Goal: Information Seeking & Learning: Learn about a topic

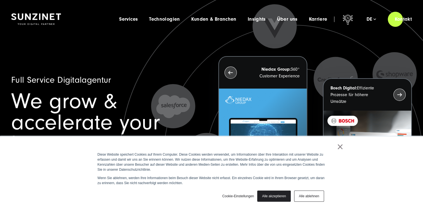
click at [340, 147] on link "×" at bounding box center [340, 146] width 7 height 5
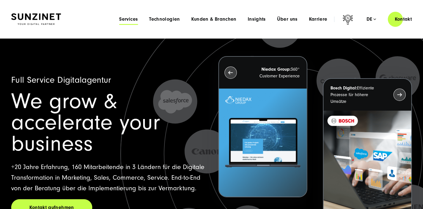
click at [133, 19] on span "Services" at bounding box center [128, 19] width 19 height 6
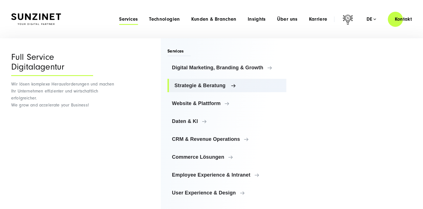
click at [221, 84] on span "Strategie & Beratung" at bounding box center [227, 86] width 107 height 6
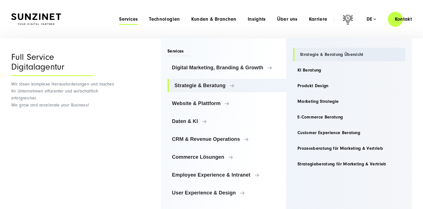
click at [320, 60] on link "Strategie & Beratung Übersicht" at bounding box center [349, 54] width 112 height 13
click at [323, 55] on link "Strategie & Beratung Übersicht" at bounding box center [349, 54] width 112 height 13
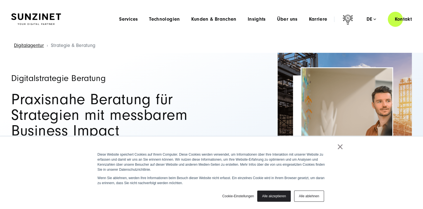
click at [337, 148] on link "×" at bounding box center [340, 146] width 7 height 5
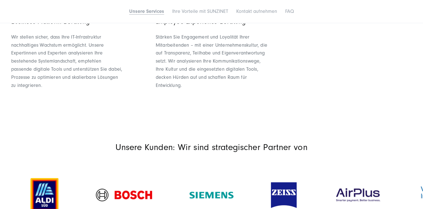
scroll to position [783, 0]
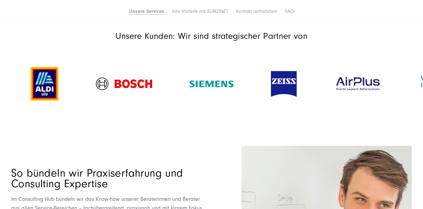
click at [209, 84] on img at bounding box center [212, 84] width 44 height 7
click at [114, 86] on img at bounding box center [124, 83] width 56 height 13
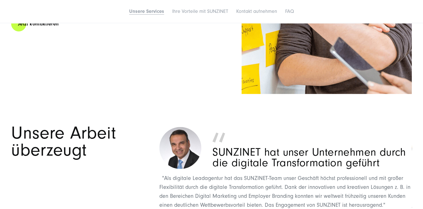
scroll to position [1174, 0]
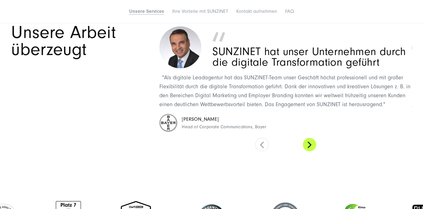
click at [308, 146] on button at bounding box center [309, 144] width 13 height 13
